Goal: Obtain resource: Obtain resource

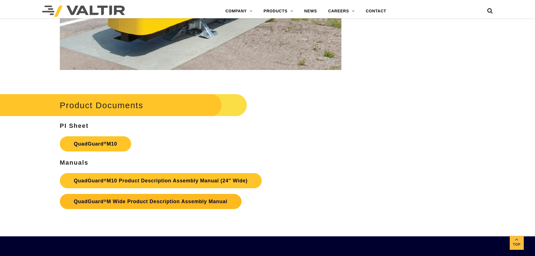
scroll to position [2135, 0]
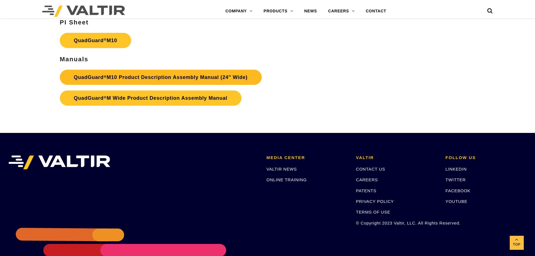
click at [153, 78] on link "QuadGuard ® M10 Product Description Assembly Manual (24″ Wide)" at bounding box center [161, 77] width 202 height 15
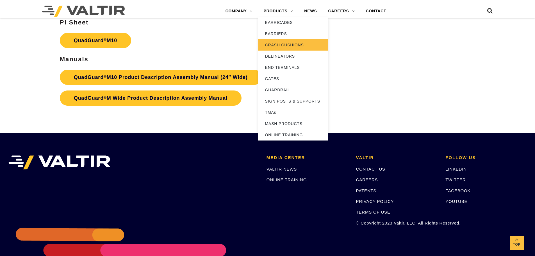
click at [281, 43] on link "CRASH CUSHIONS" at bounding box center [293, 44] width 70 height 11
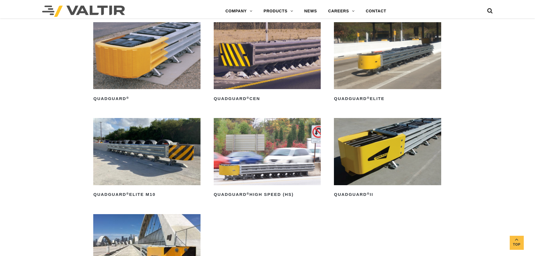
scroll to position [421, 0]
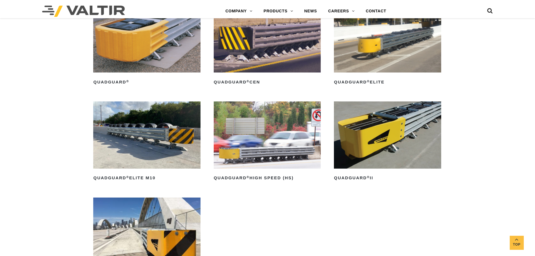
click at [374, 146] on img at bounding box center [387, 134] width 107 height 67
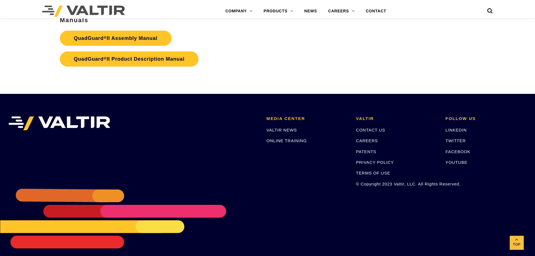
scroll to position [1088, 0]
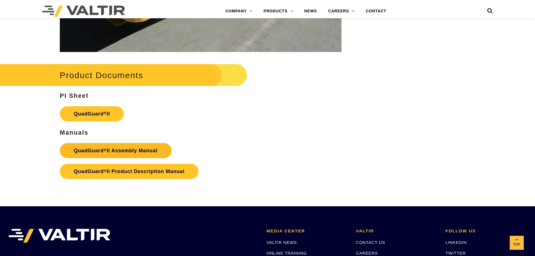
click at [121, 147] on link "QuadGuard ® II Assembly Manual" at bounding box center [116, 150] width 112 height 15
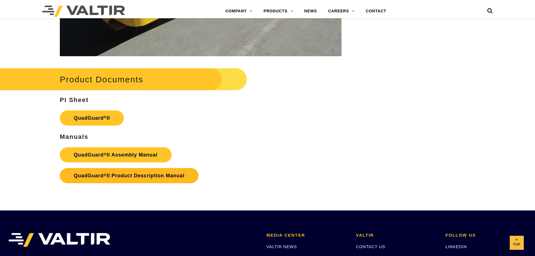
scroll to position [1088, 0]
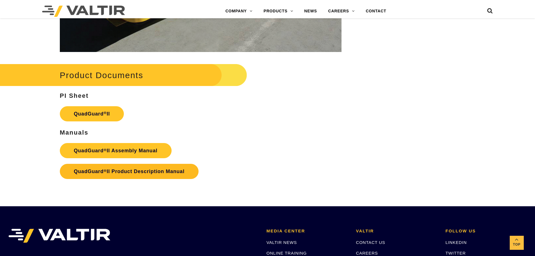
click at [133, 169] on strong "QuadGuard ® II Product Description Manual" at bounding box center [129, 172] width 111 height 6
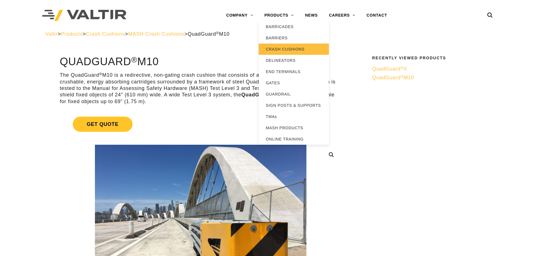
click at [278, 47] on link "CRASH CUSHIONS" at bounding box center [294, 49] width 70 height 11
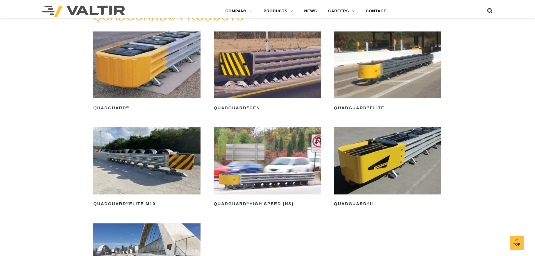
scroll to position [393, 0]
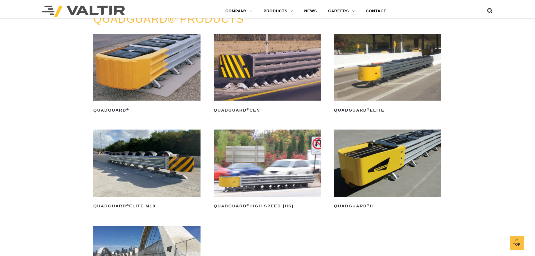
click at [166, 90] on img at bounding box center [146, 67] width 107 height 67
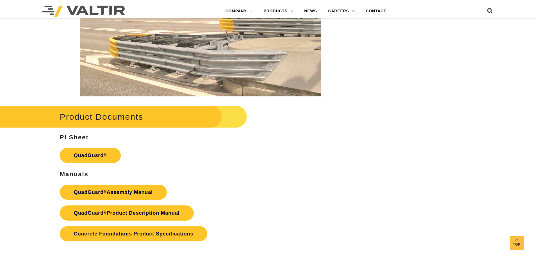
scroll to position [1123, 0]
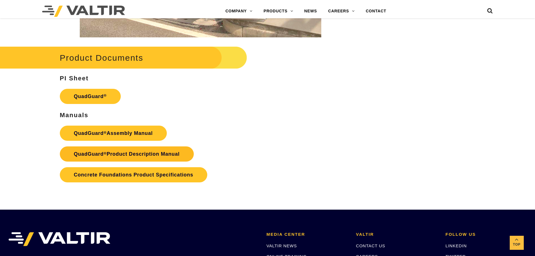
click at [163, 156] on link "QuadGuard ® Product Description Manual" at bounding box center [127, 153] width 134 height 15
